Goal: Task Accomplishment & Management: Use online tool/utility

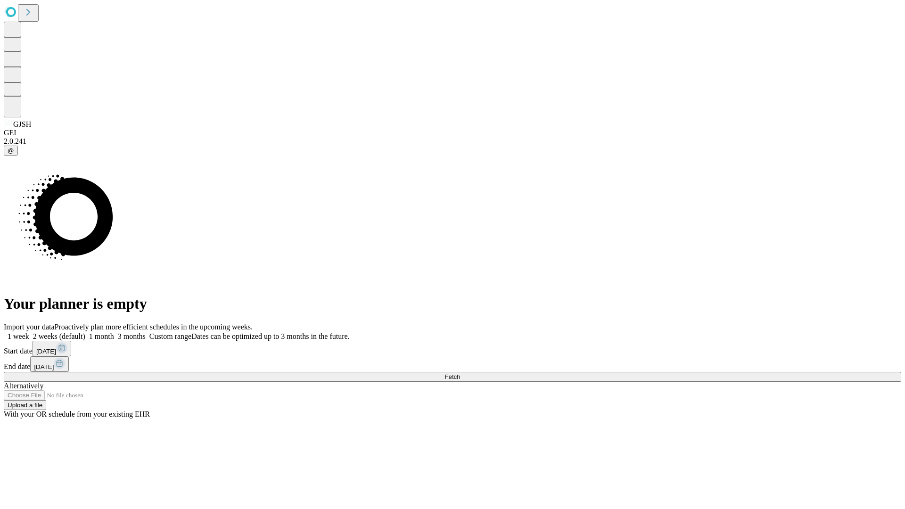
click at [460, 373] on span "Fetch" at bounding box center [453, 376] width 16 height 7
